Goal: Task Accomplishment & Management: Manage account settings

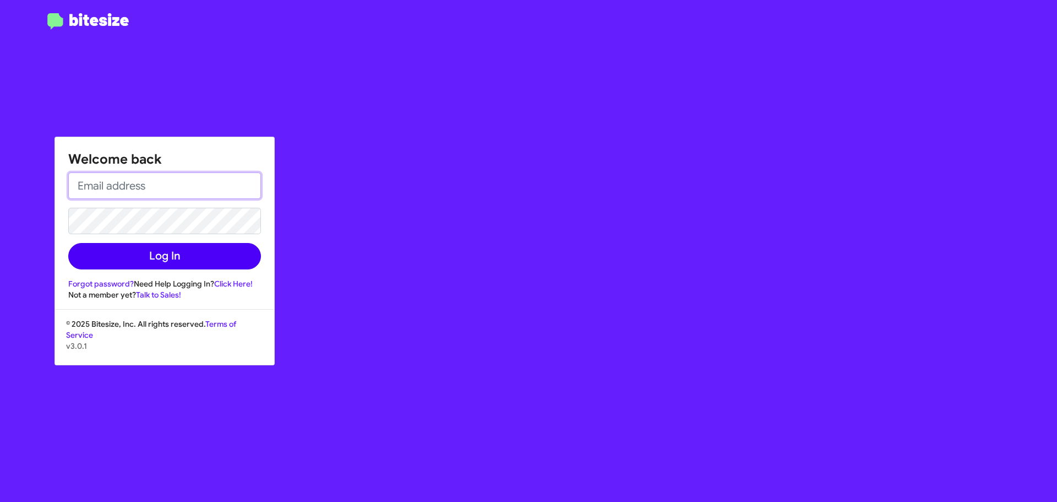
type input "[EMAIL_ADDRESS][DOMAIN_NAME]"
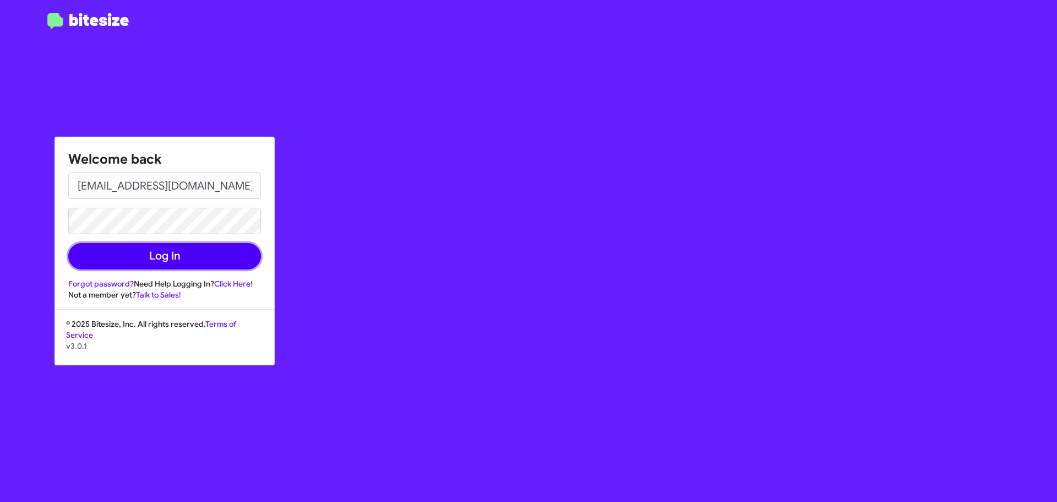
click at [186, 257] on button "Log In" at bounding box center [164, 256] width 193 height 26
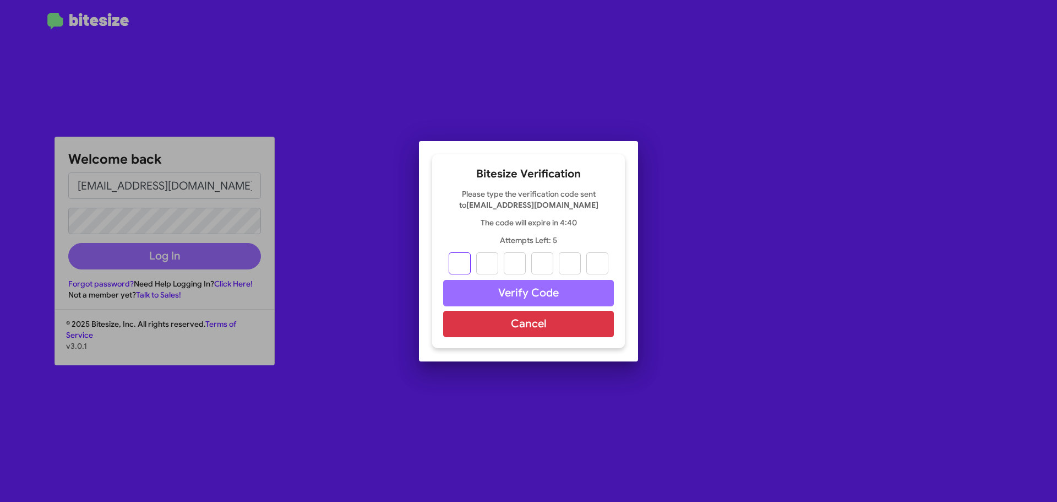
type input "0"
type input "2"
type input "8"
type input "2"
type input "6"
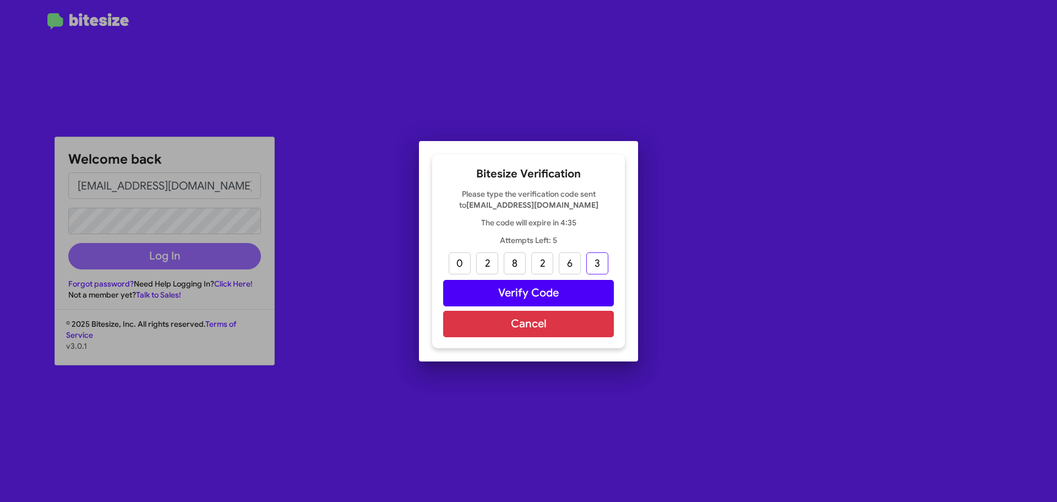
type input "3"
click at [502, 292] on button "Verify Code" at bounding box center [528, 293] width 171 height 26
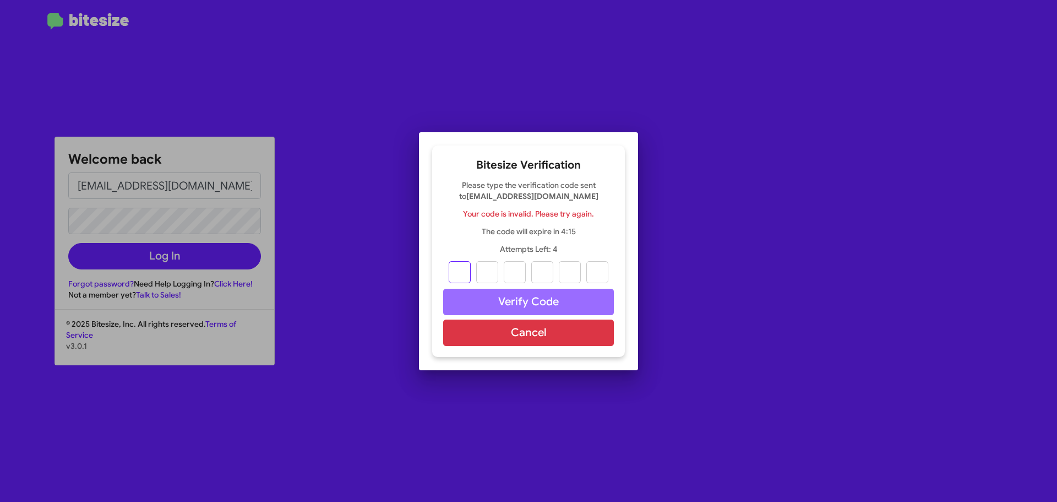
type input "0"
type input "2"
type input "8"
type input "2"
type input "6"
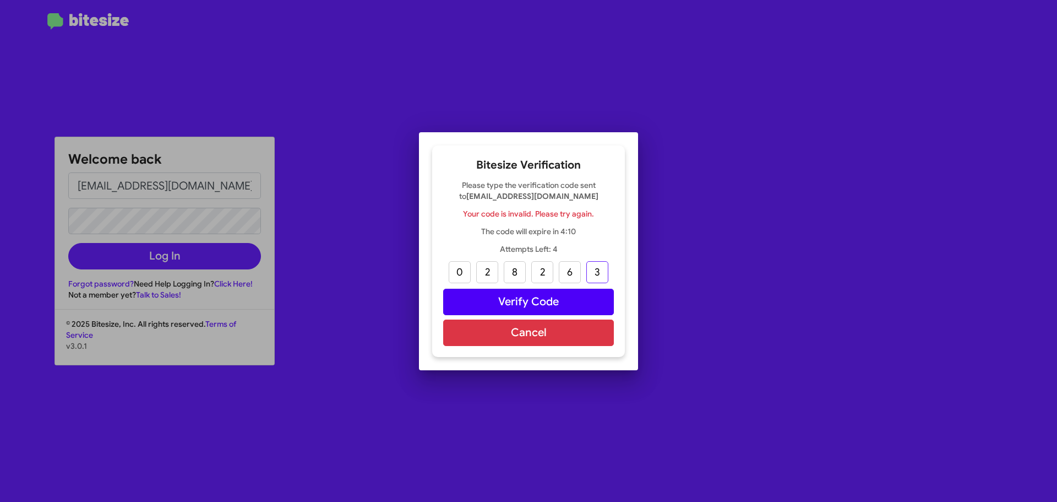
type input "3"
click at [563, 304] on button "Verify Code" at bounding box center [528, 302] width 171 height 26
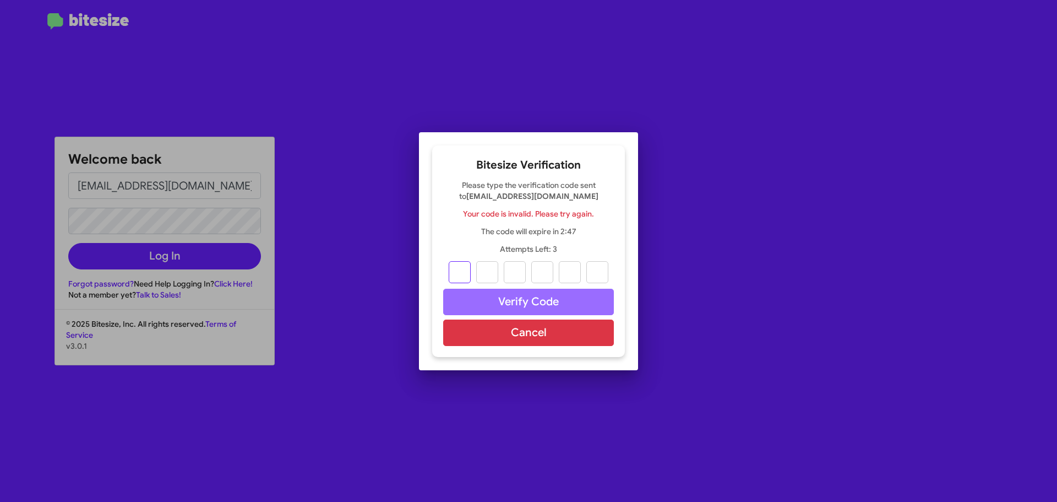
type input "0"
type input "2"
type input "4"
type input "0"
type input "8"
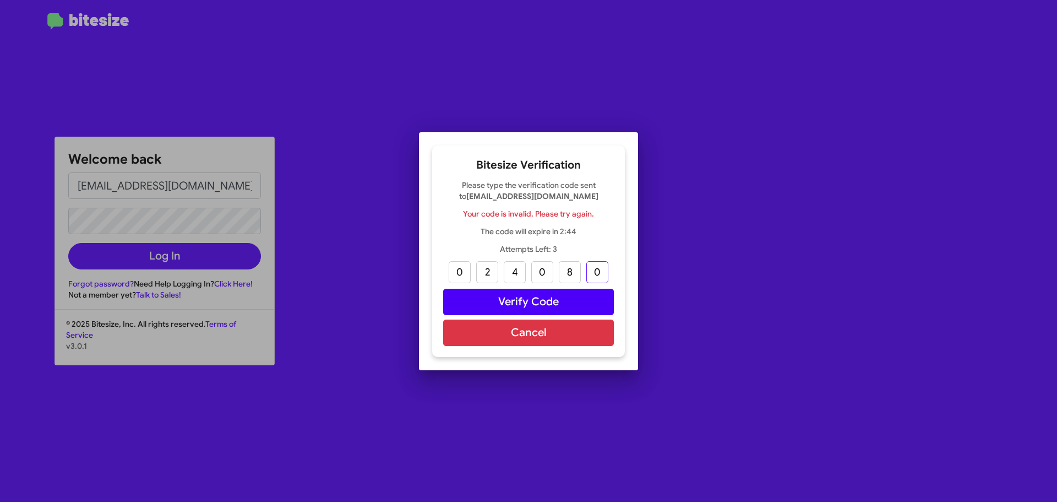
type input "0"
click at [587, 307] on button "Verify Code" at bounding box center [528, 302] width 171 height 26
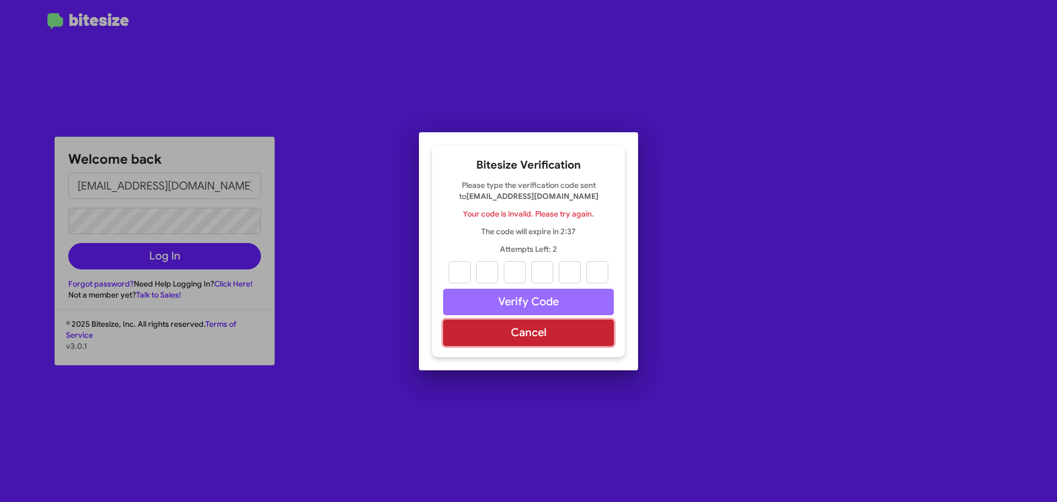
click at [562, 334] on button "Cancel" at bounding box center [528, 332] width 171 height 26
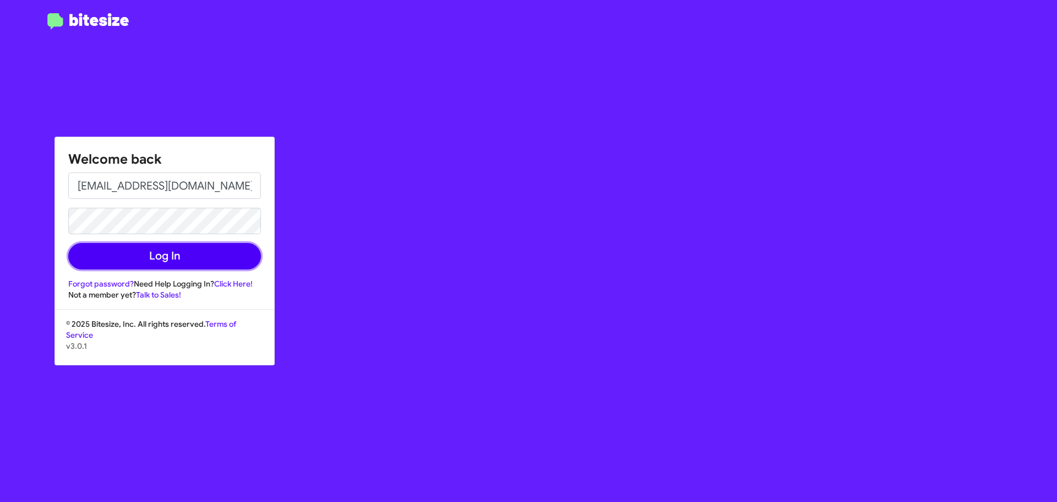
click at [184, 249] on button "Log In" at bounding box center [164, 256] width 193 height 26
